Goal: Task Accomplishment & Management: Use online tool/utility

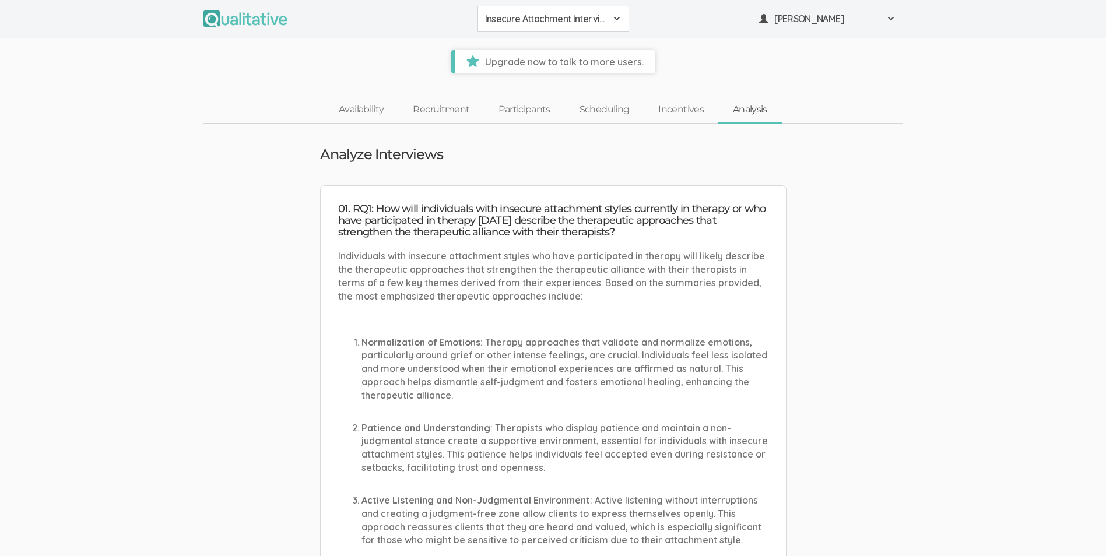
drag, startPoint x: 216, startPoint y: 135, endPoint x: 225, endPoint y: 130, distance: 9.9
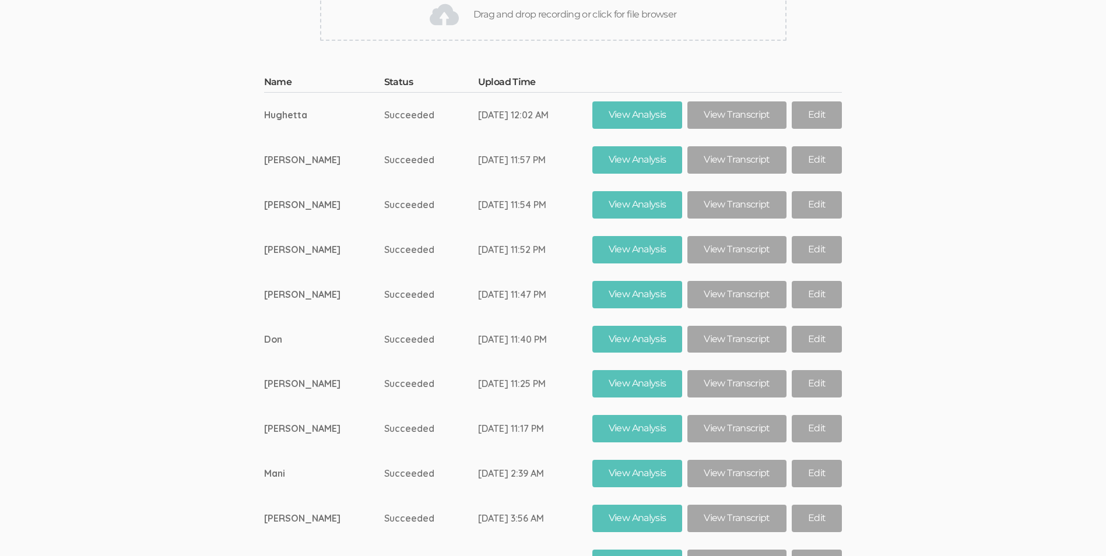
scroll to position [19054, 0]
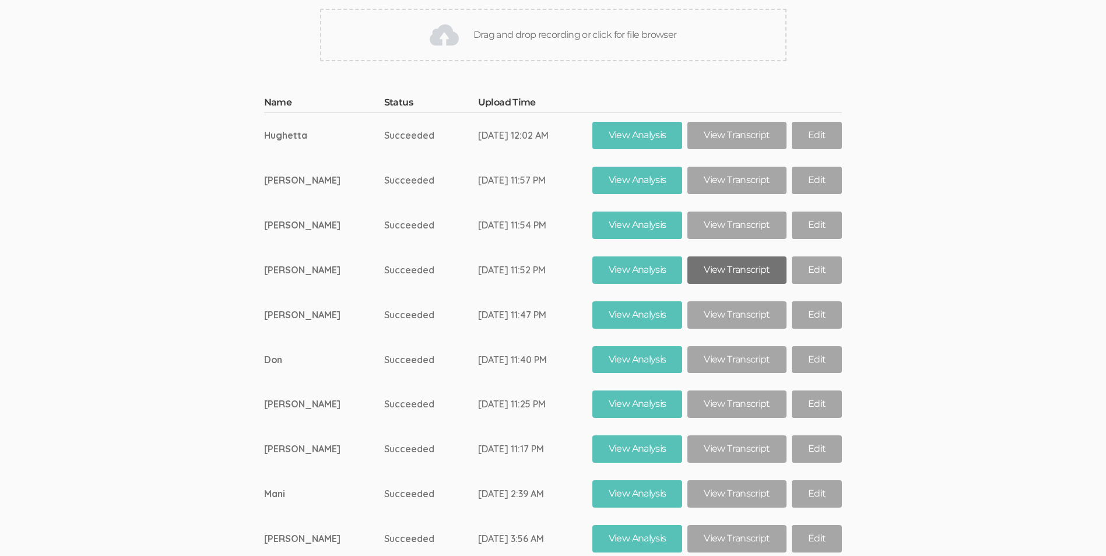
click at [726, 257] on link "View Transcript" at bounding box center [736, 270] width 99 height 27
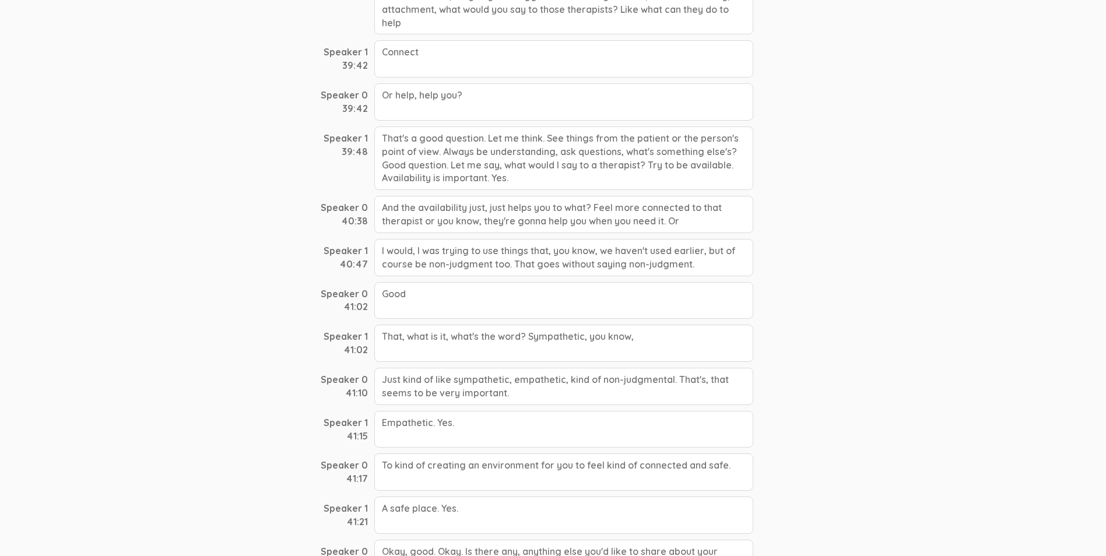
scroll to position [8280, 0]
drag, startPoint x: 383, startPoint y: 248, endPoint x: 437, endPoint y: 500, distance: 258.4
copy div "would, I was trying to use things that, you know, we haven't used earlier, but …"
click at [379, 252] on div "I would, I was trying to use things that, you know, we haven't used earlier, bu…" at bounding box center [563, 258] width 379 height 37
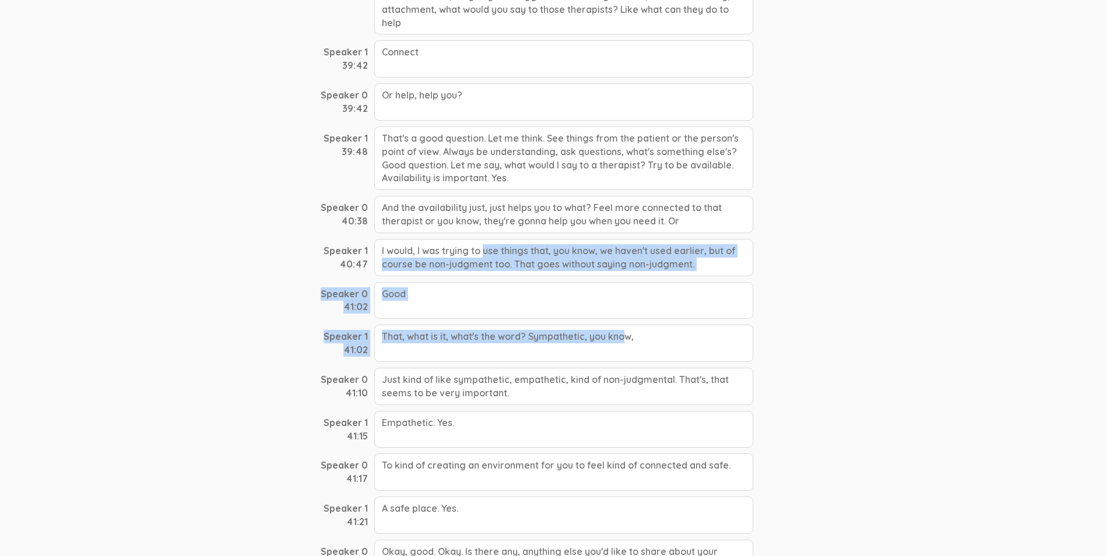
drag, startPoint x: 380, startPoint y: 248, endPoint x: 504, endPoint y: 342, distance: 156.0
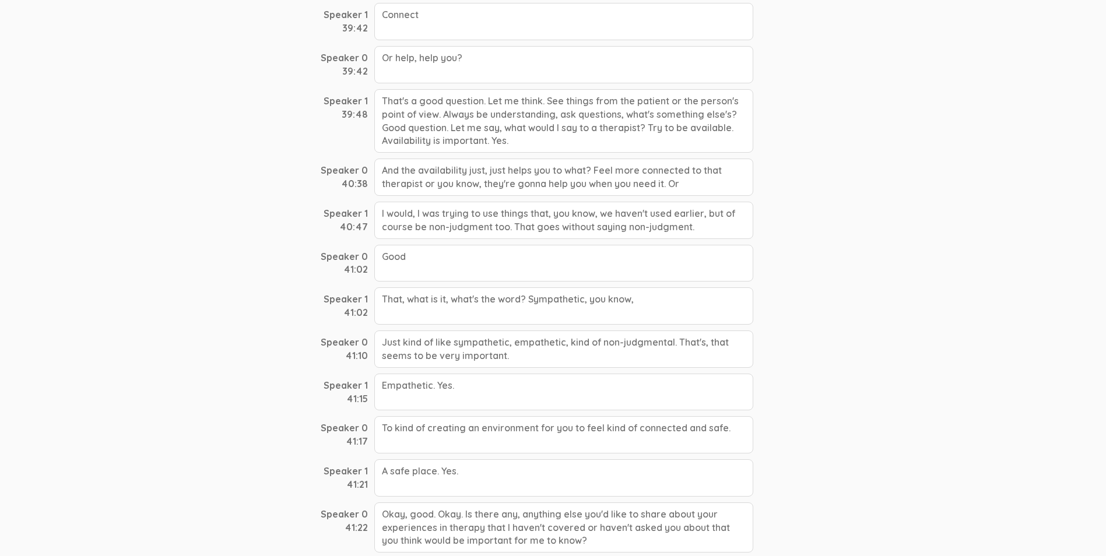
scroll to position [8338, 0]
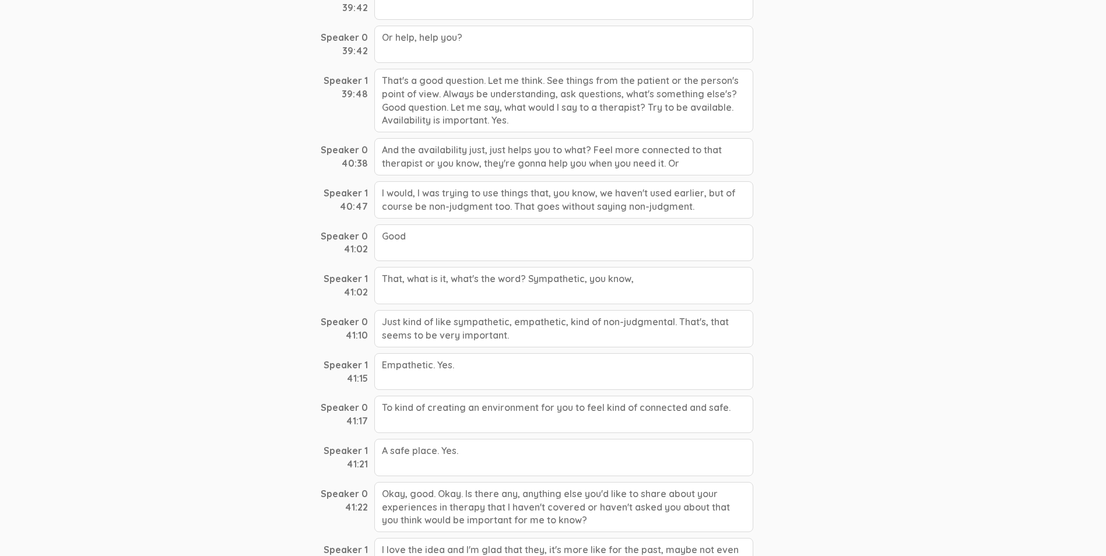
drag, startPoint x: 504, startPoint y: 342, endPoint x: 500, endPoint y: 435, distance: 92.8
drag, startPoint x: 381, startPoint y: 194, endPoint x: 475, endPoint y: 444, distance: 267.9
copy div "I would, I was trying to use things that, you know, we haven't used earlier, bu…"
